Goal: Transaction & Acquisition: Purchase product/service

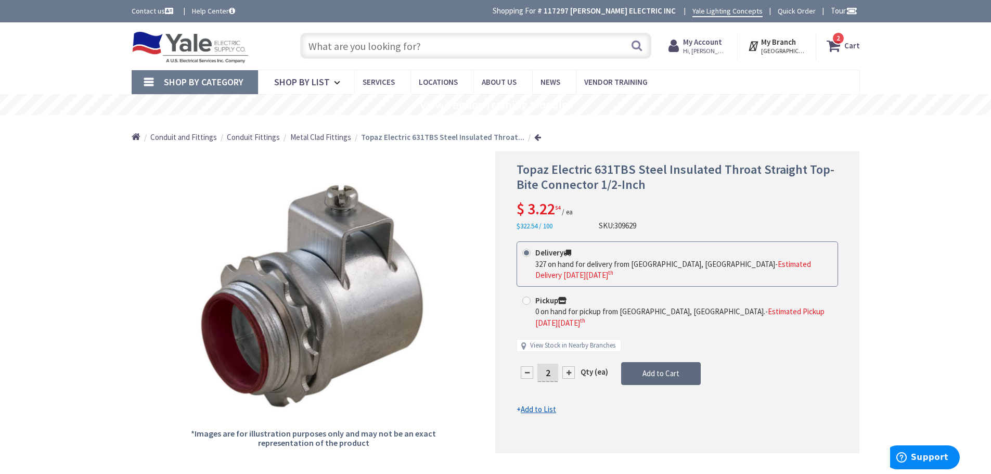
click at [665, 368] on span "Add to Cart" at bounding box center [660, 373] width 37 height 10
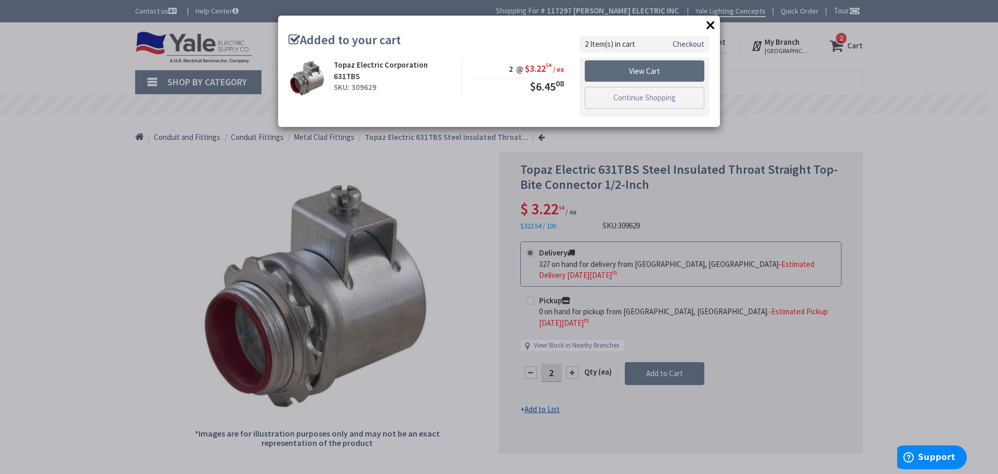
click at [655, 67] on link "View Cart" at bounding box center [645, 71] width 120 height 22
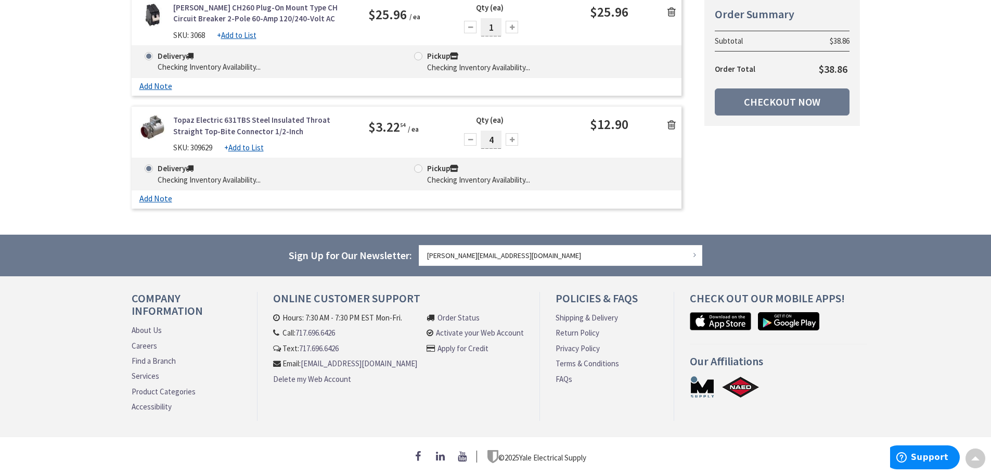
click at [471, 139] on div at bounding box center [470, 139] width 12 height 12
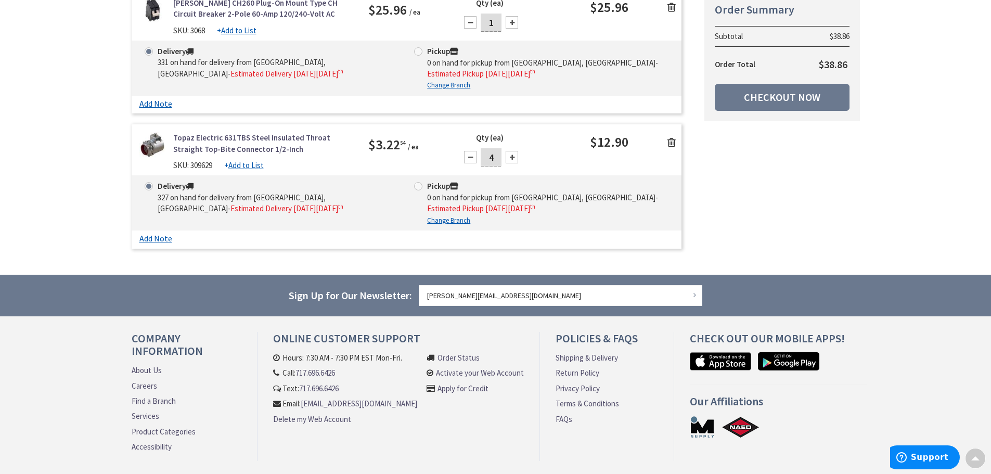
click at [472, 157] on div at bounding box center [470, 157] width 12 height 12
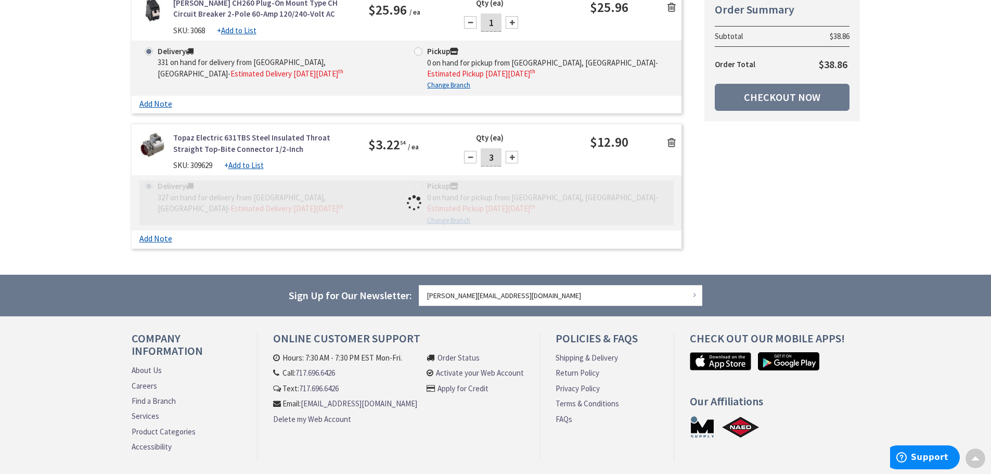
click at [472, 157] on div at bounding box center [470, 157] width 12 height 12
type input "2"
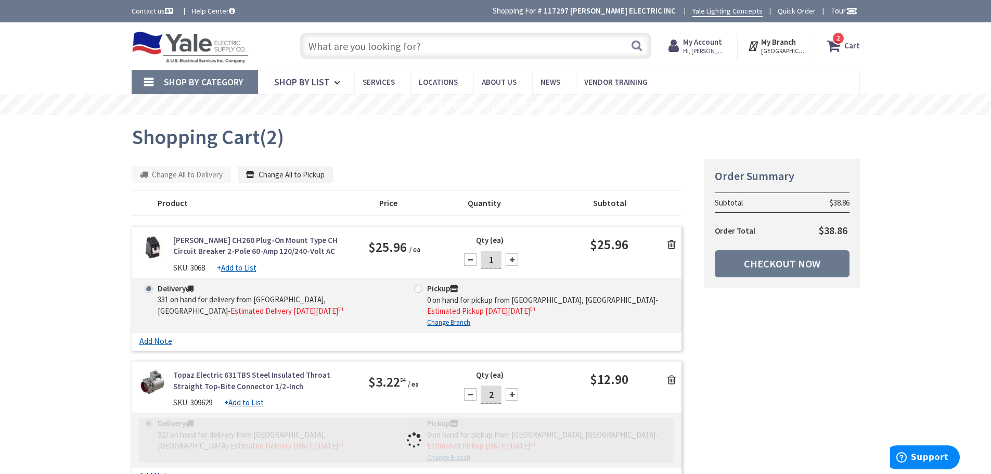
click at [333, 47] on input "text" at bounding box center [475, 46] width 351 height 26
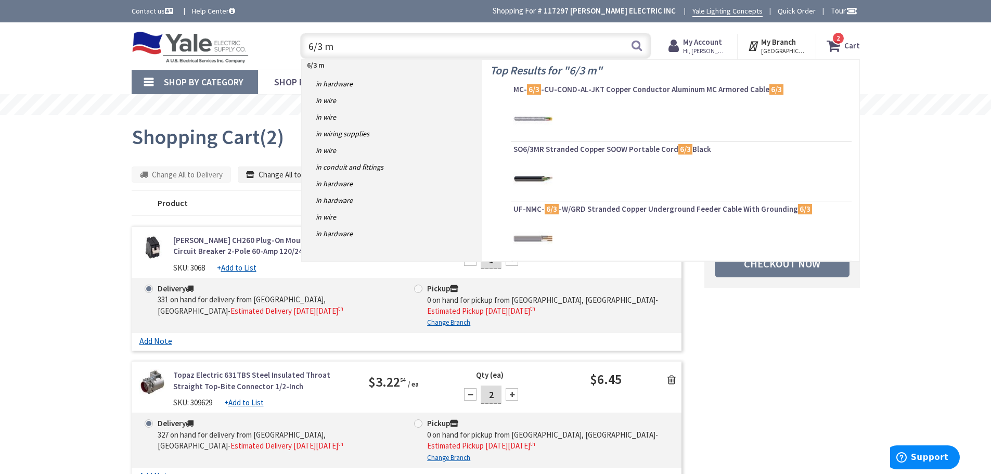
type input "6/3 mc"
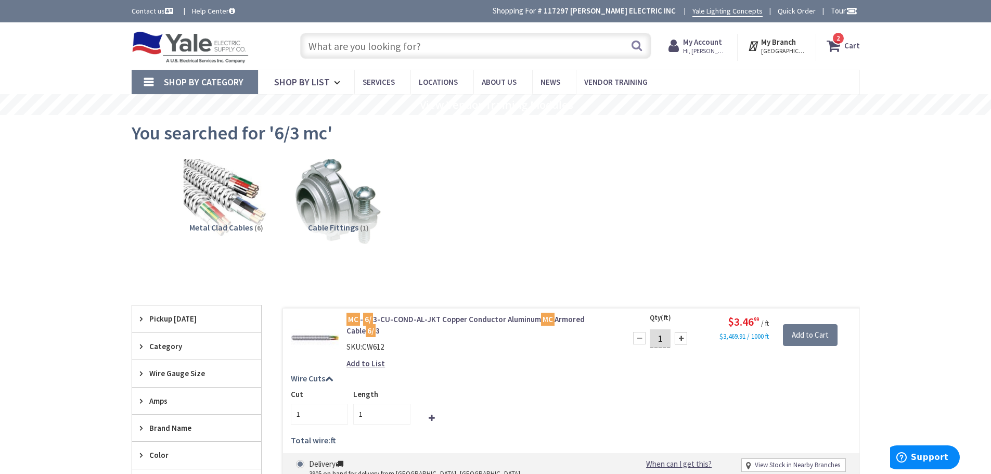
click at [663, 341] on input "1" at bounding box center [659, 338] width 21 height 18
type input "130"
click at [371, 417] on input "1" at bounding box center [381, 414] width 57 height 21
type input "130"
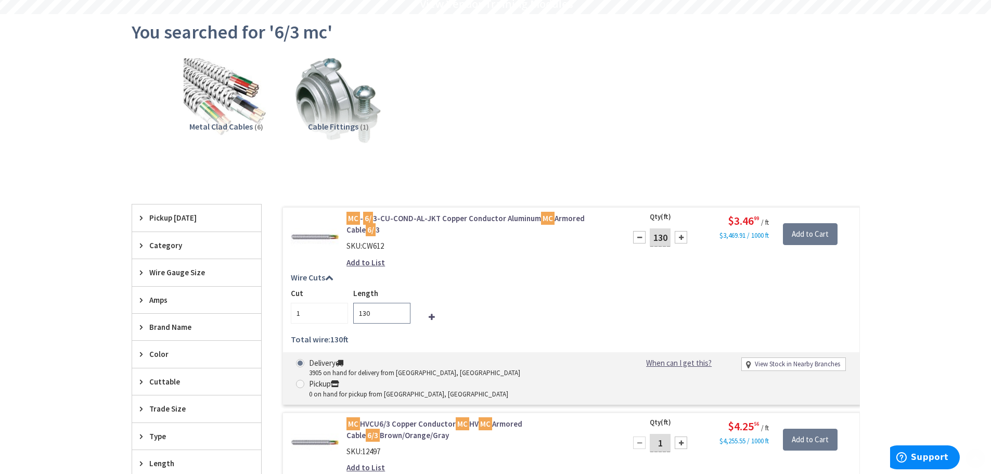
scroll to position [104, 0]
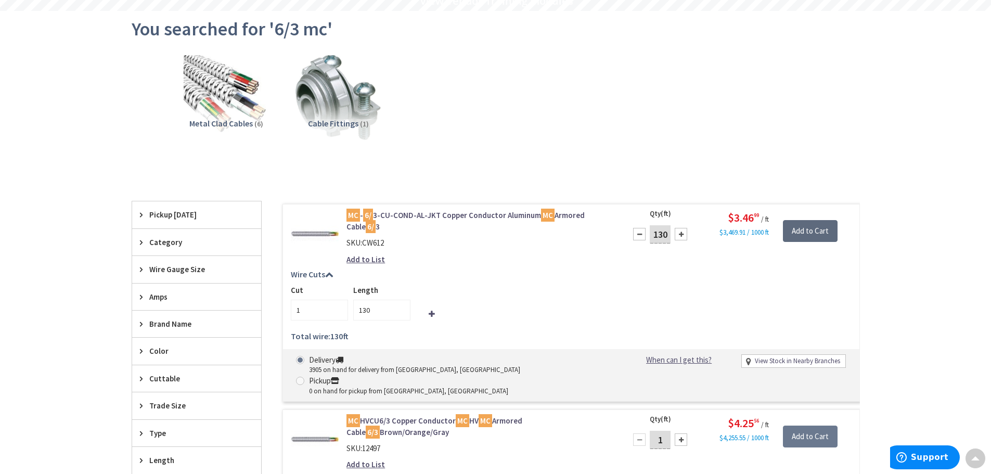
click at [822, 228] on input "Add to Cart" at bounding box center [810, 231] width 55 height 22
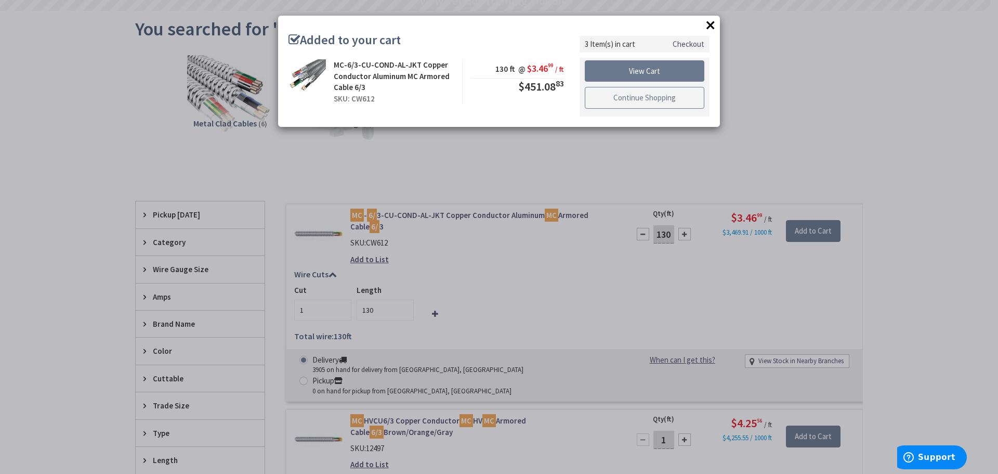
click at [654, 100] on link "Continue Shopping" at bounding box center [645, 98] width 120 height 22
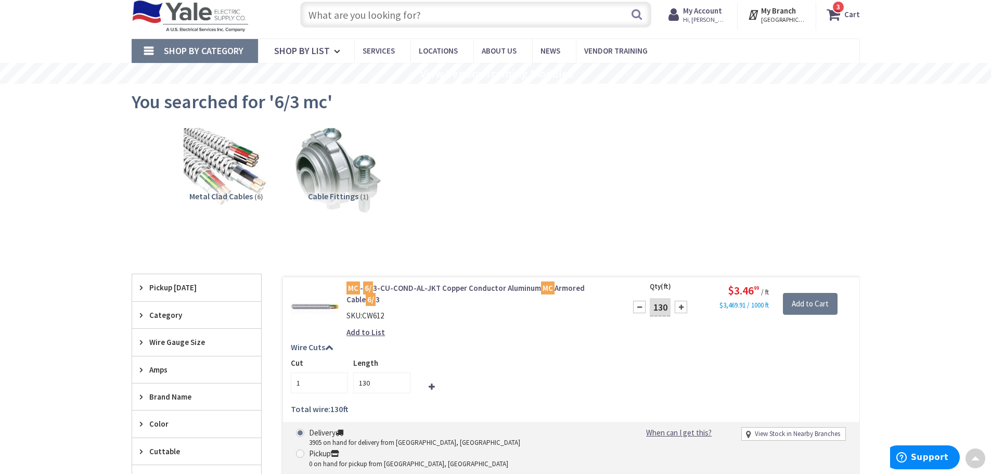
scroll to position [0, 0]
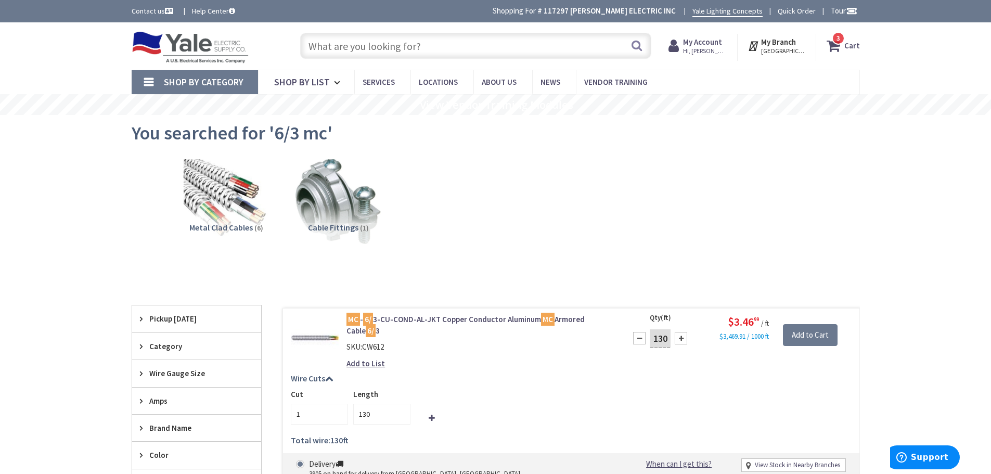
click at [416, 37] on input "text" at bounding box center [475, 46] width 351 height 26
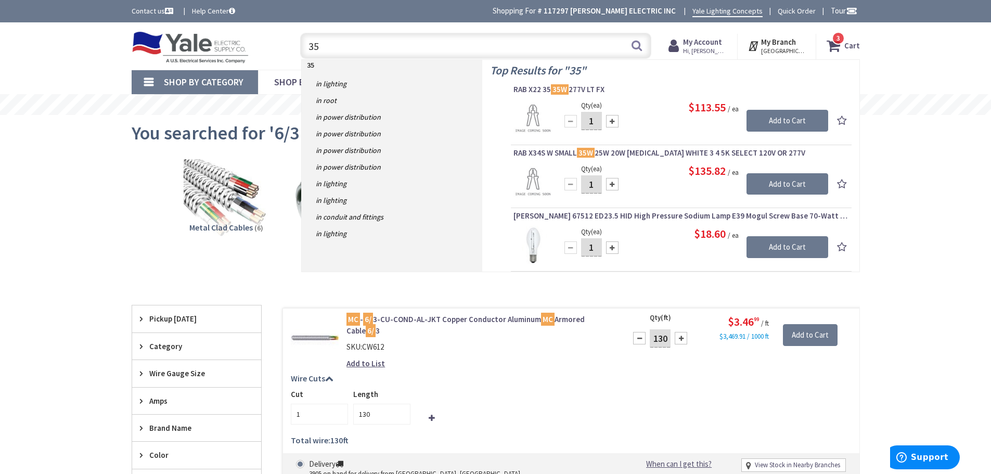
type input "3"
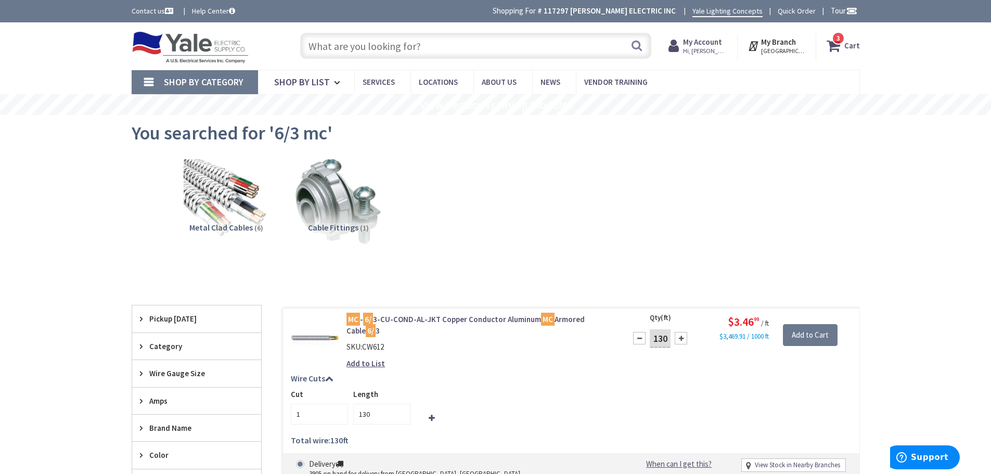
click at [851, 45] on strong "Cart" at bounding box center [852, 45] width 16 height 19
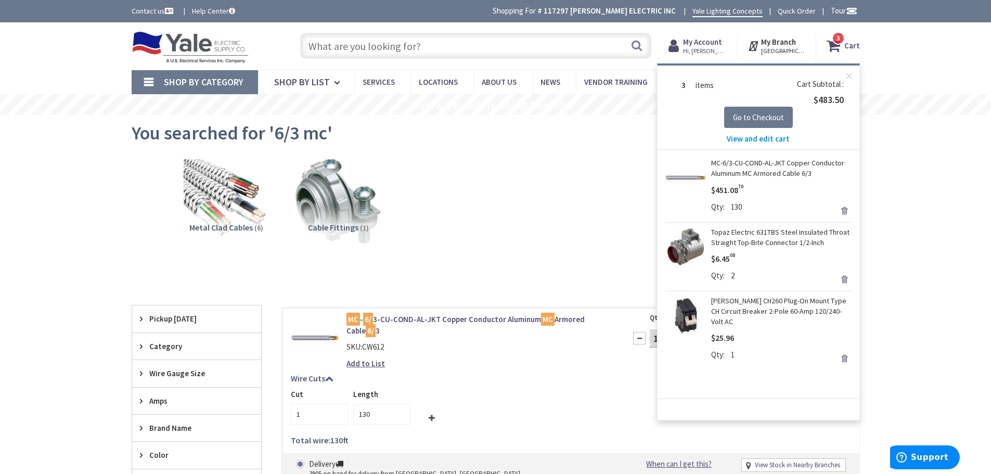
click at [400, 46] on input "text" at bounding box center [475, 46] width 351 height 26
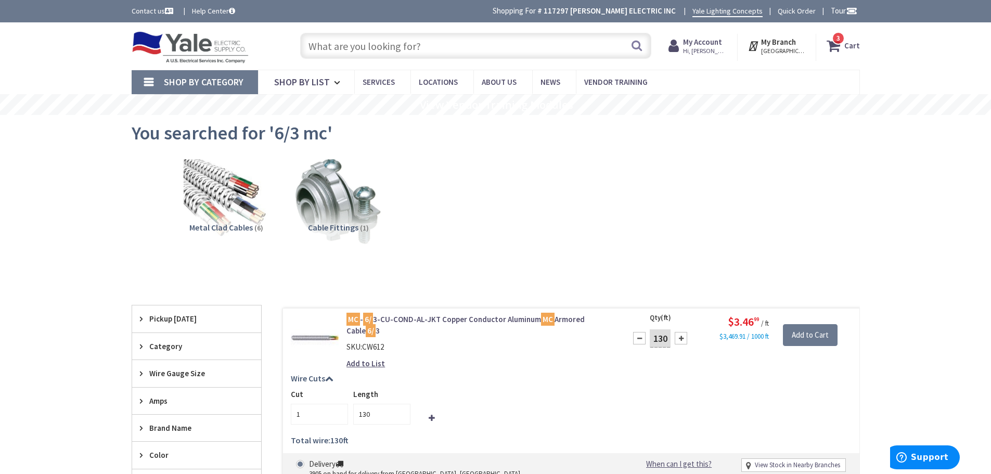
click at [371, 49] on input "text" at bounding box center [475, 46] width 351 height 26
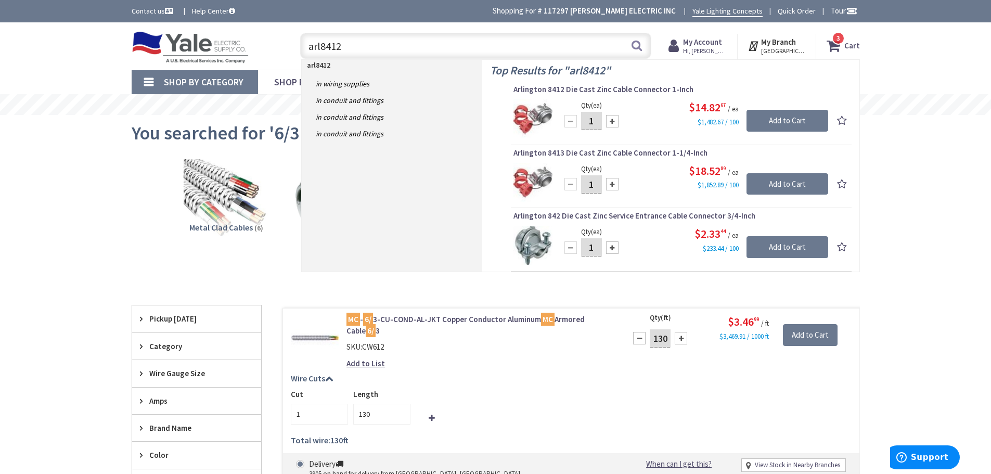
type input "arl8412"
click at [619, 88] on span "Arlington 8412 Die Cast Zinc Cable Connector 1-Inch" at bounding box center [680, 89] width 335 height 10
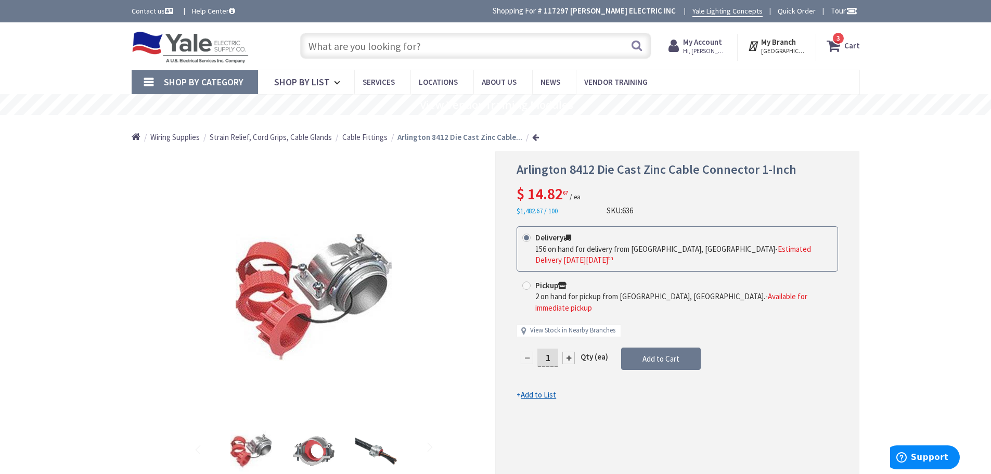
click at [570, 352] on div at bounding box center [568, 358] width 12 height 12
type input "2"
click at [658, 354] on span "Add to Cart" at bounding box center [660, 359] width 37 height 10
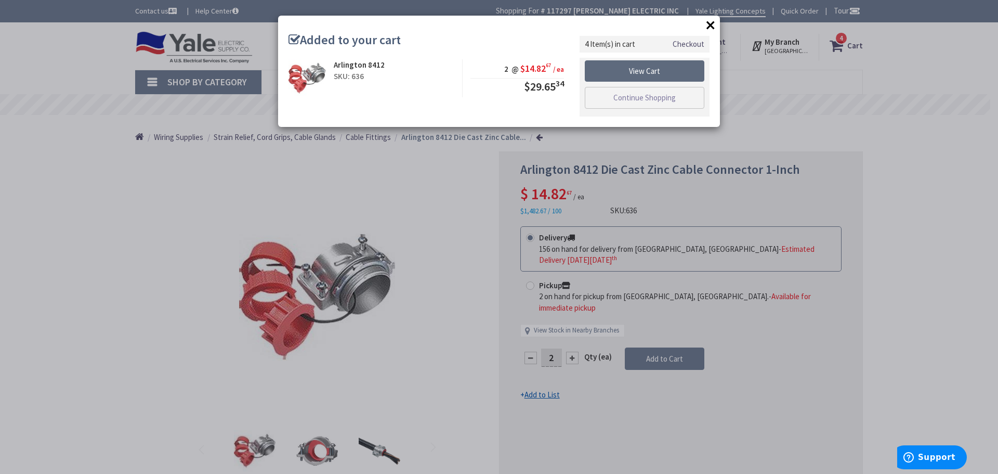
click at [636, 67] on link "View Cart" at bounding box center [645, 71] width 120 height 22
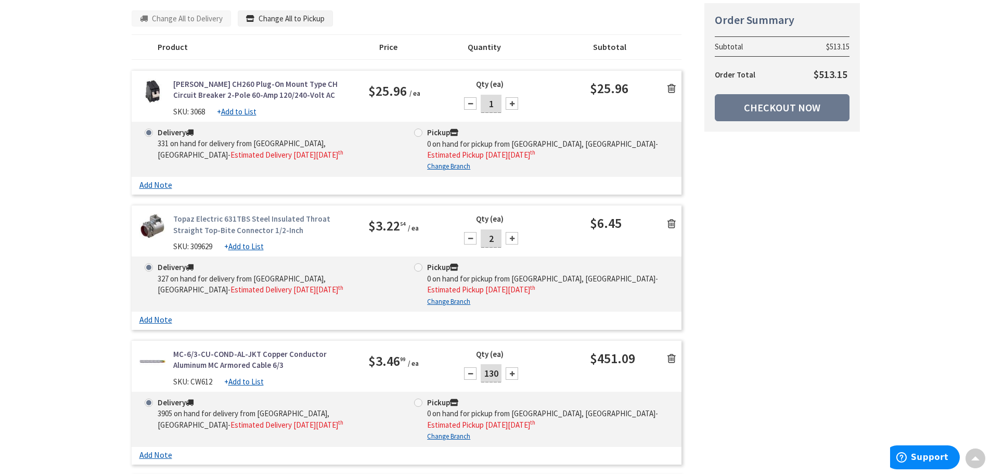
scroll to position [104, 0]
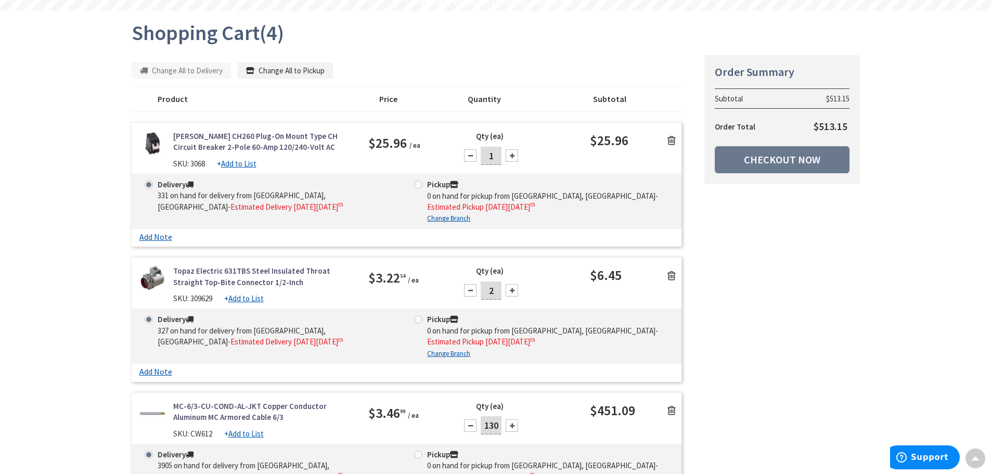
click at [670, 274] on icon at bounding box center [671, 275] width 8 height 10
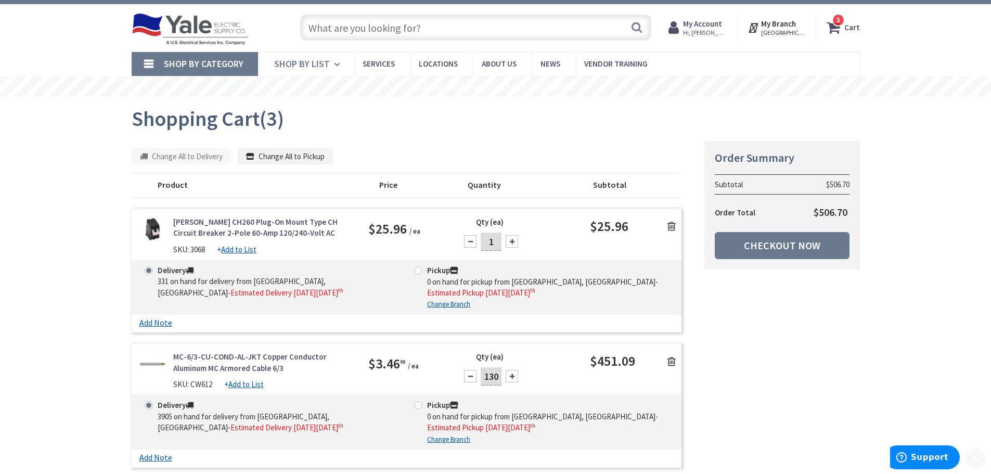
scroll to position [0, 0]
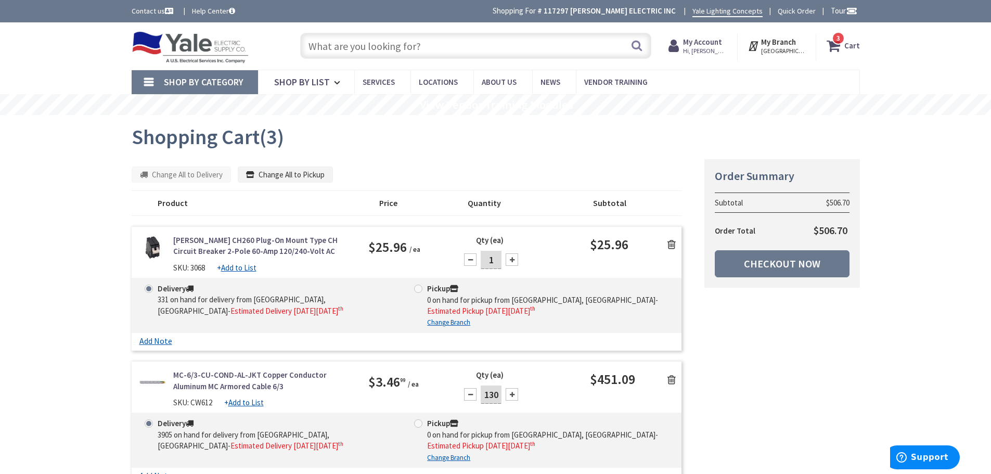
click at [335, 53] on input "text" at bounding box center [475, 46] width 351 height 26
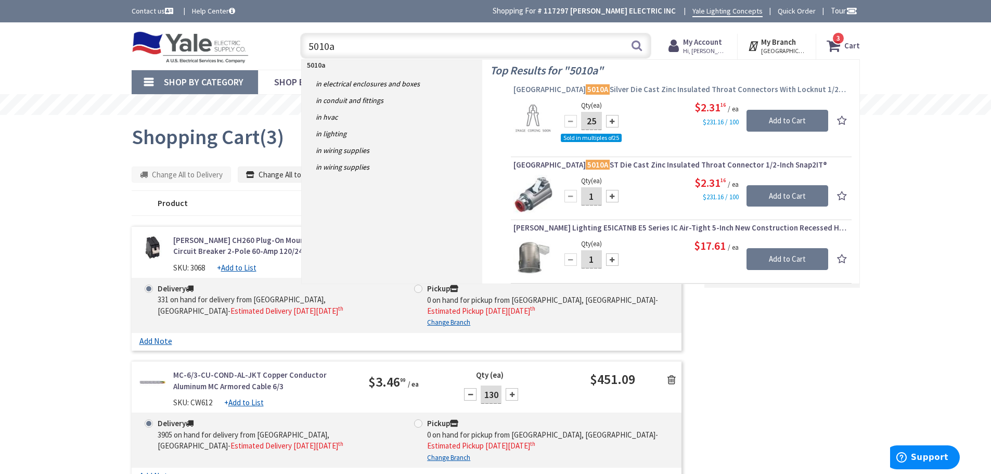
type input "5010a"
click at [648, 86] on span "Arlington 5010A Silver Die Cast Zinc Insulated Throat Connectors With Locknut 1…" at bounding box center [680, 89] width 335 height 10
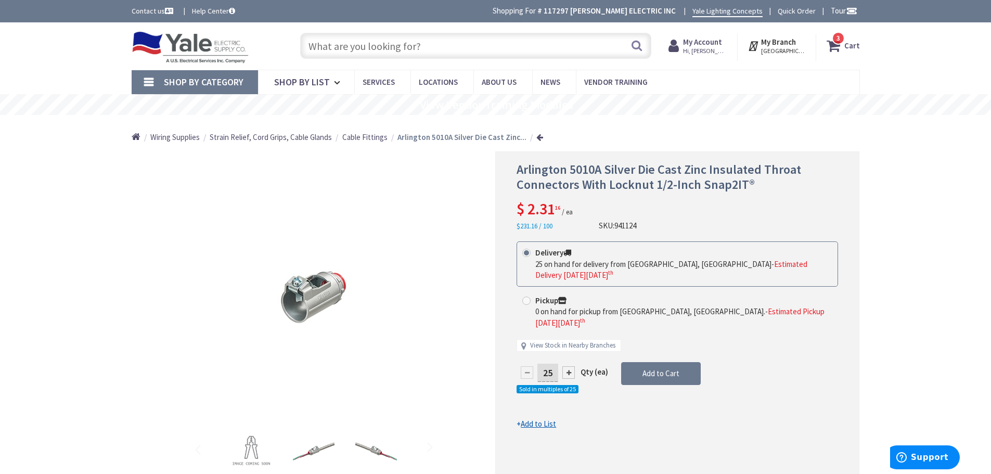
click at [852, 46] on strong "Cart" at bounding box center [852, 45] width 16 height 19
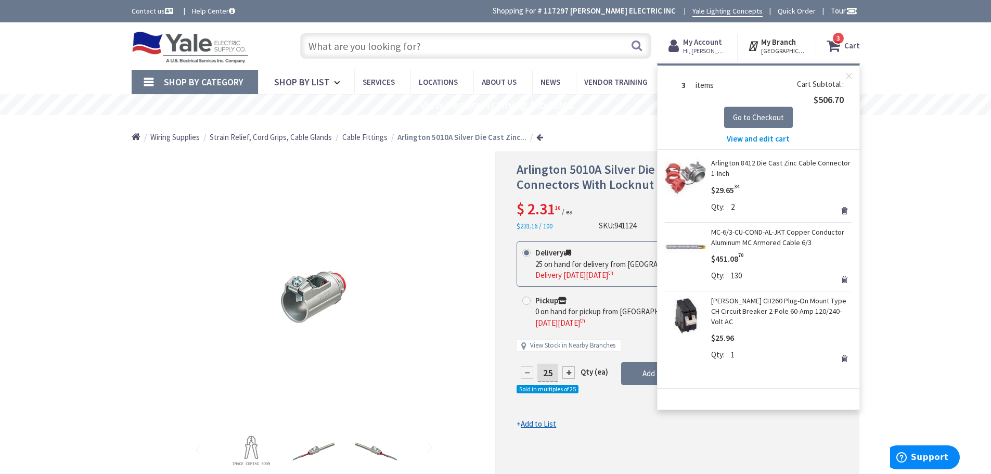
click at [755, 138] on span "View and edit cart" at bounding box center [757, 139] width 63 height 10
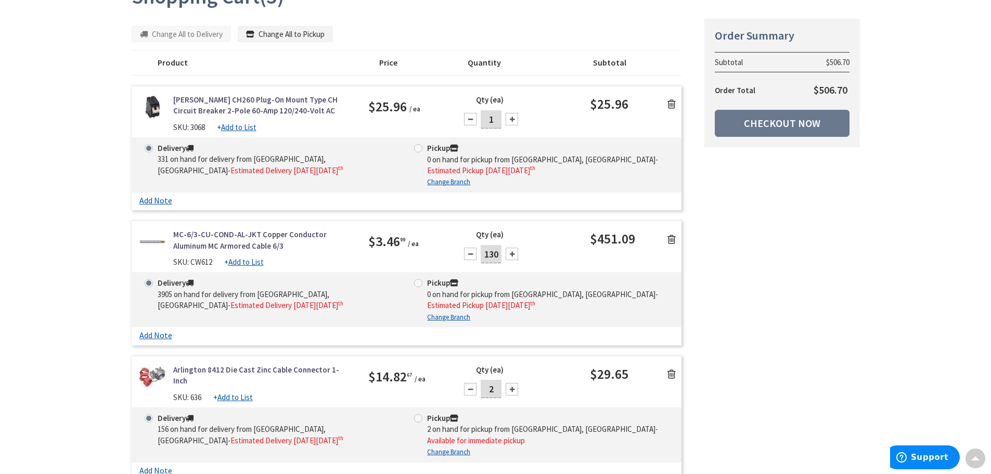
scroll to position [52, 0]
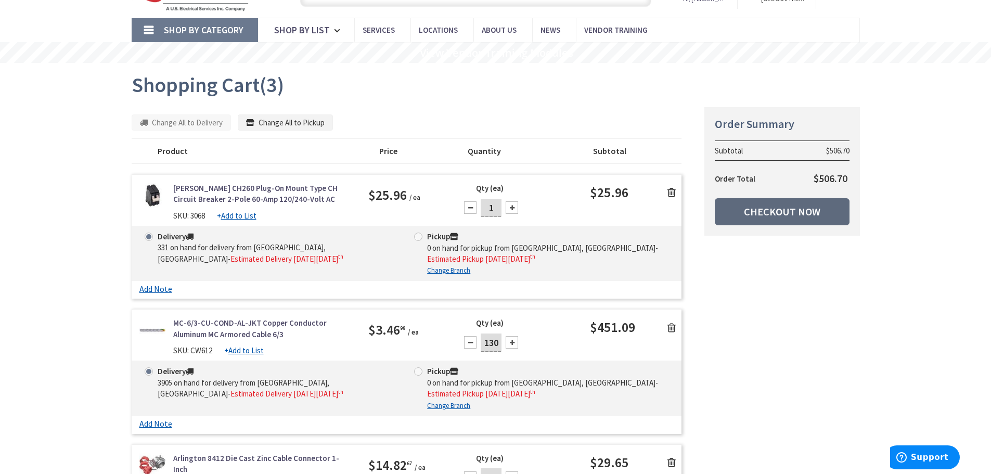
click at [774, 218] on link "Checkout Now" at bounding box center [781, 211] width 135 height 27
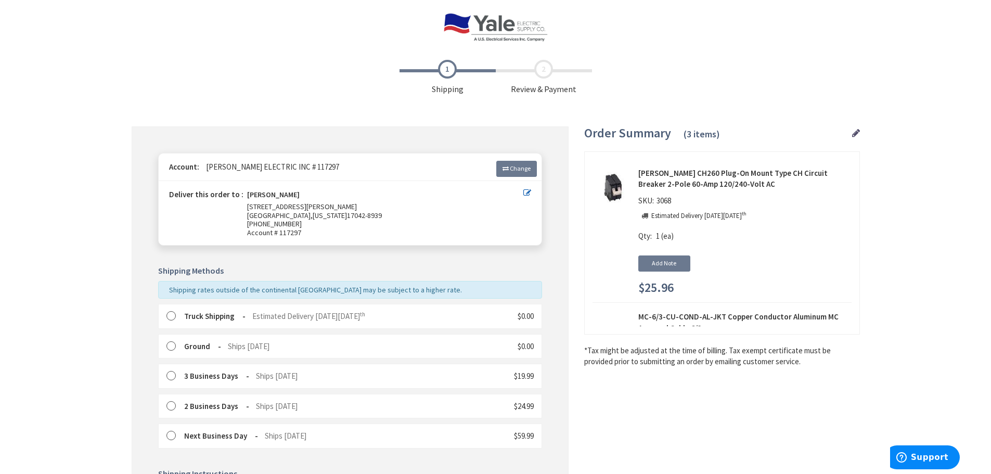
click at [170, 315] on label at bounding box center [174, 316] width 16 height 10
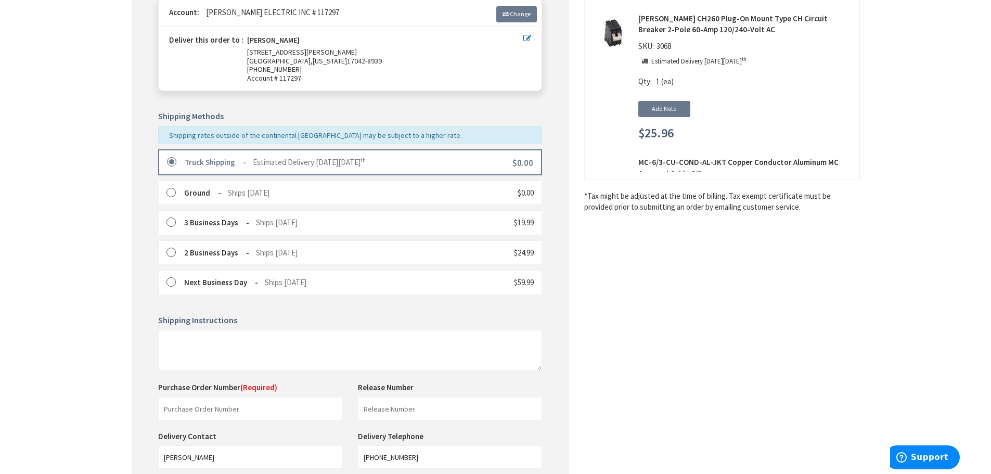
scroll to position [260, 0]
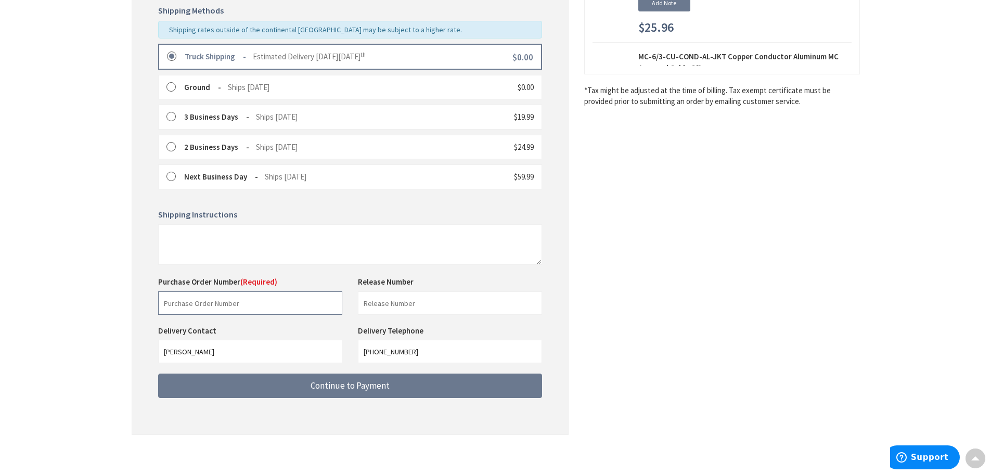
click at [197, 307] on input "text" at bounding box center [250, 302] width 184 height 23
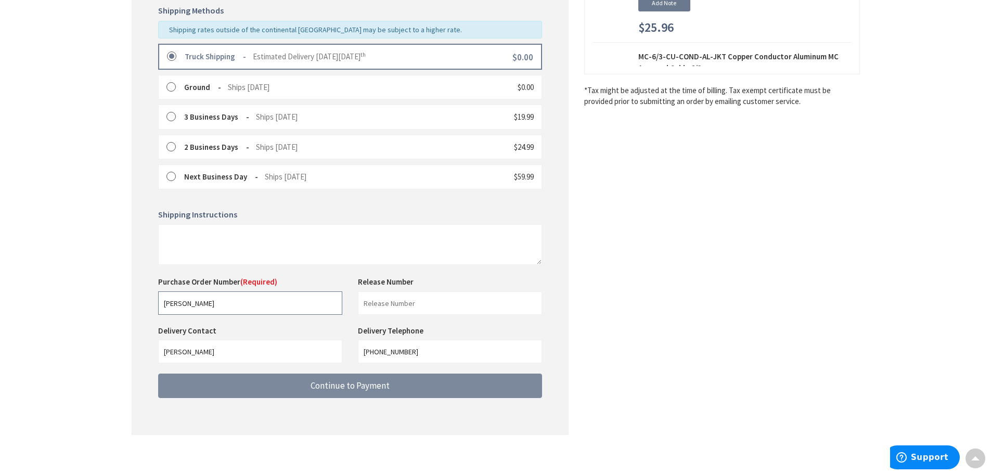
type input "WELCH"
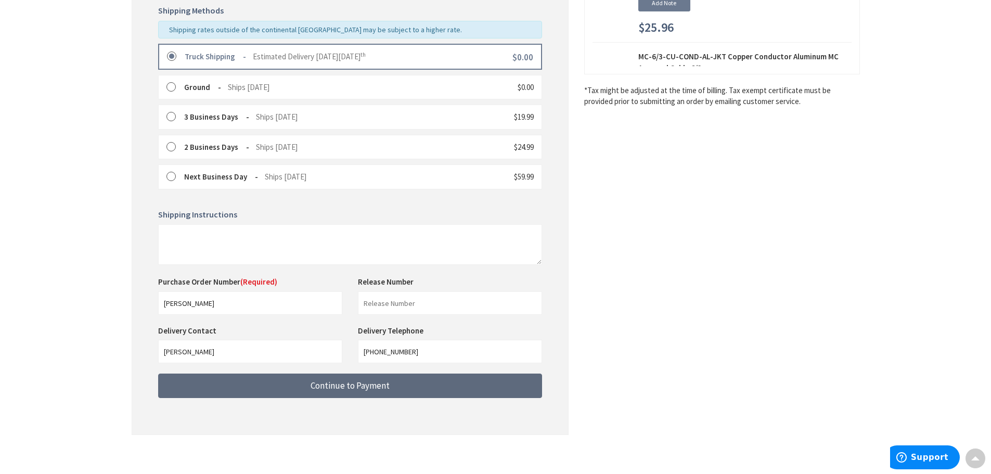
click at [346, 382] on span "Continue to Payment" at bounding box center [349, 385] width 79 height 11
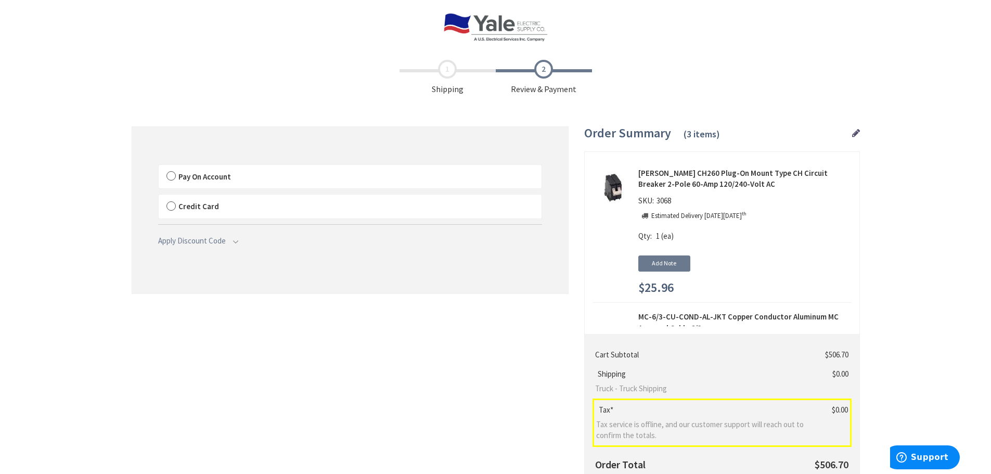
click at [168, 177] on label "Pay On Account" at bounding box center [350, 177] width 383 height 24
click at [159, 167] on input "Pay On Account" at bounding box center [159, 167] width 0 height 0
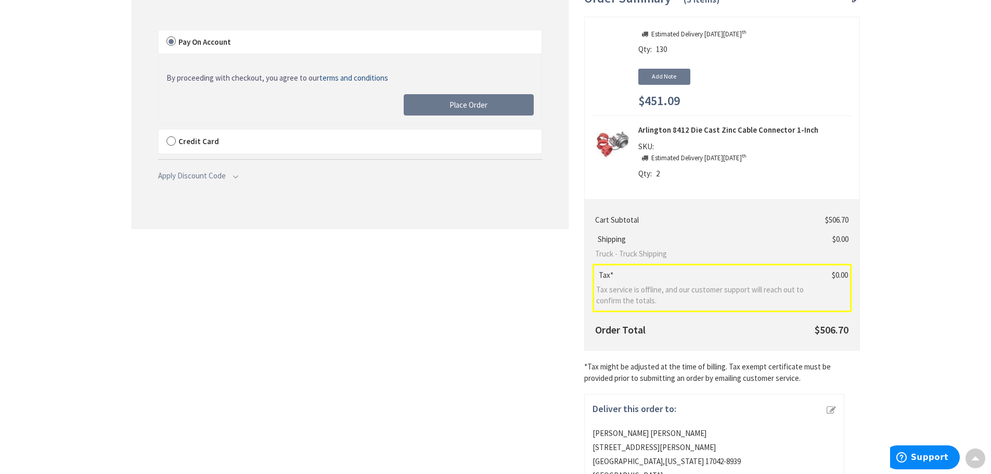
scroll to position [2, 0]
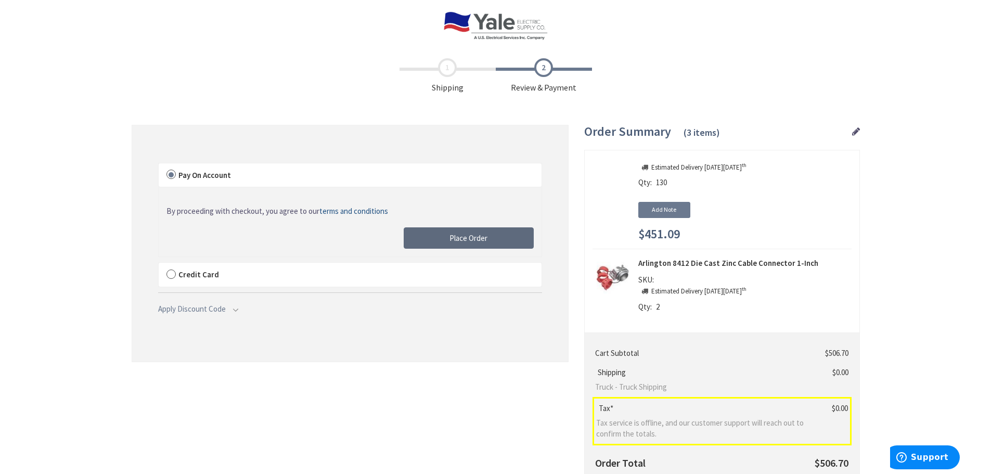
click at [484, 238] on span "Place Order" at bounding box center [468, 238] width 38 height 10
